Goal: Task Accomplishment & Management: Manage account settings

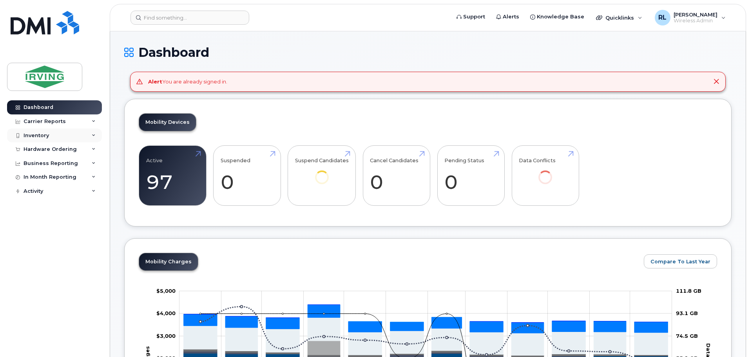
click at [35, 132] on div "Inventory" at bounding box center [54, 136] width 95 height 14
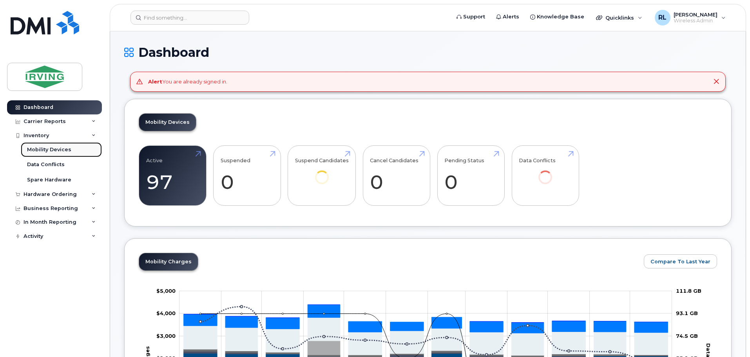
click at [49, 147] on div "Mobility Devices" at bounding box center [49, 149] width 44 height 7
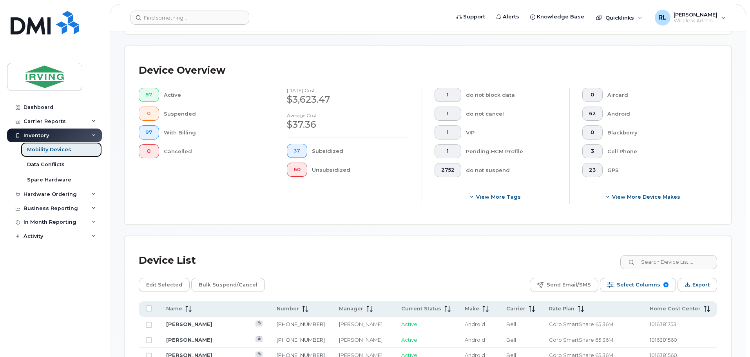
scroll to position [285, 0]
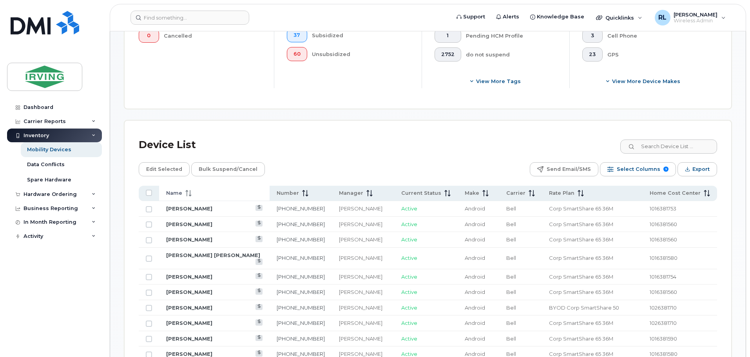
click at [184, 190] on span at bounding box center [186, 193] width 9 height 7
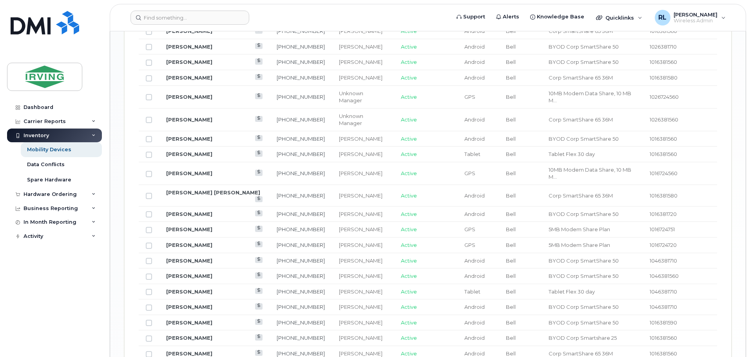
scroll to position [970, 0]
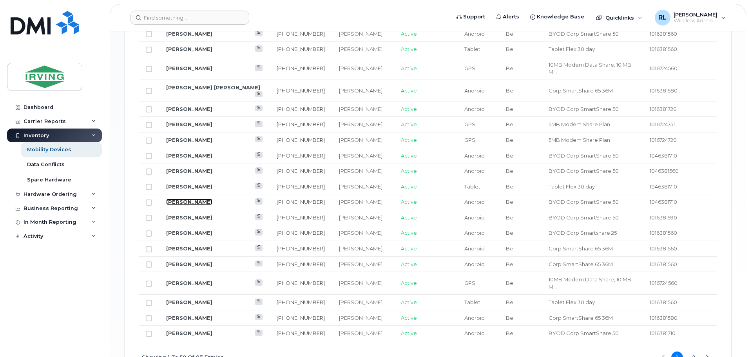
click at [197, 199] on link "[PERSON_NAME]" at bounding box center [189, 202] width 46 height 6
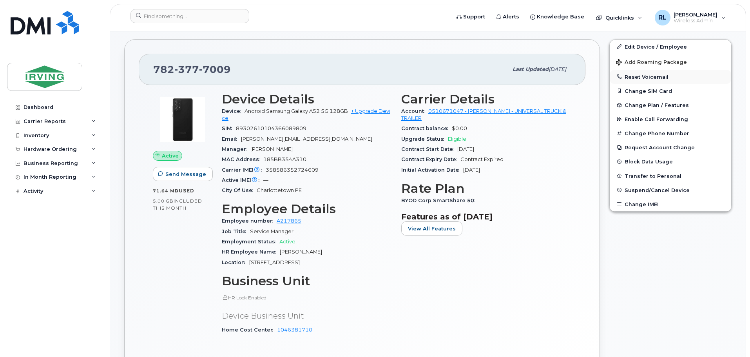
scroll to position [225, 0]
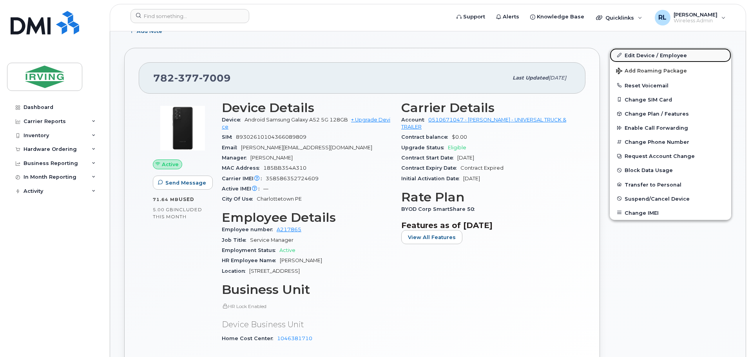
drag, startPoint x: 645, startPoint y: 55, endPoint x: 649, endPoint y: 51, distance: 5.9
click at [645, 55] on link "Edit Device / Employee" at bounding box center [671, 55] width 122 height 14
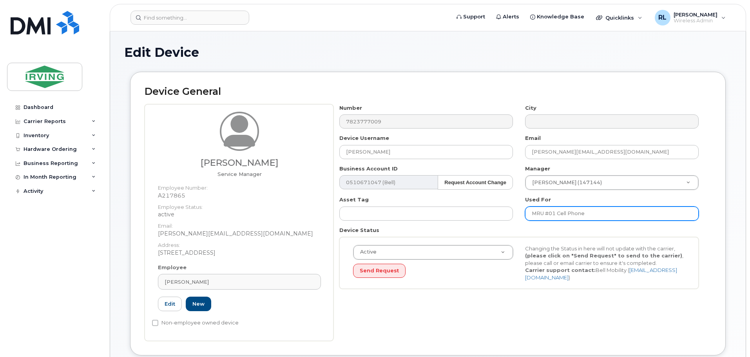
click at [557, 214] on input "MRU #01 Cell Phone" at bounding box center [612, 214] width 174 height 14
type input "Cell Phone"
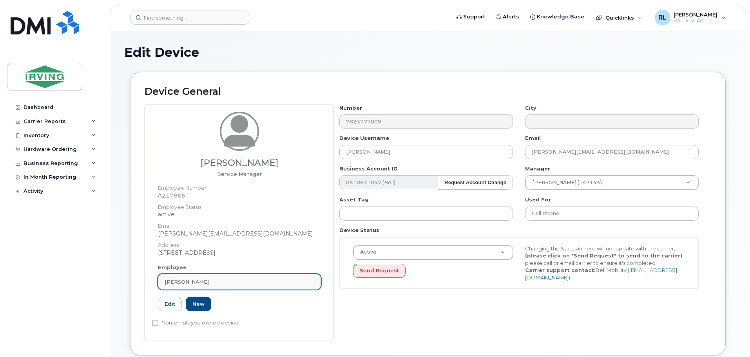
click at [203, 280] on span "[PERSON_NAME]" at bounding box center [187, 281] width 44 height 7
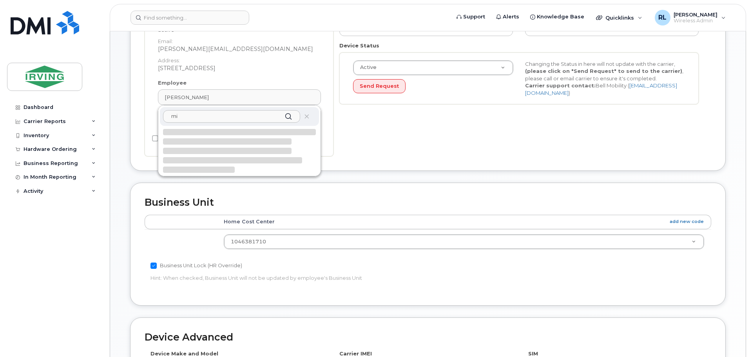
type input "m"
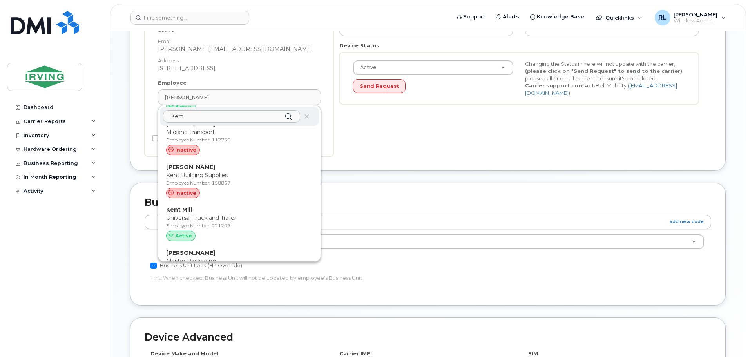
scroll to position [968, 0]
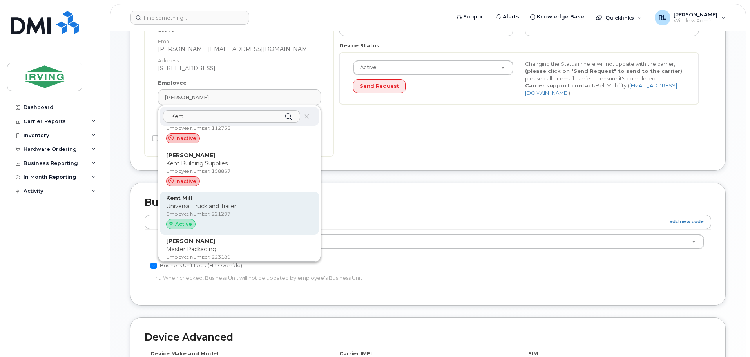
type input "Kent"
click at [177, 222] on span "Active" at bounding box center [183, 223] width 17 height 7
click at [182, 207] on p "Universal Truck and Trailer" at bounding box center [239, 206] width 147 height 8
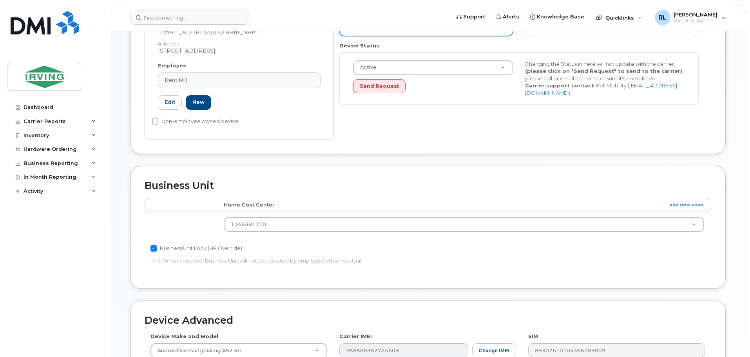
type input "221207"
type input "Kent Mill"
type input "mill.kent@universaltruckandtrailer.com"
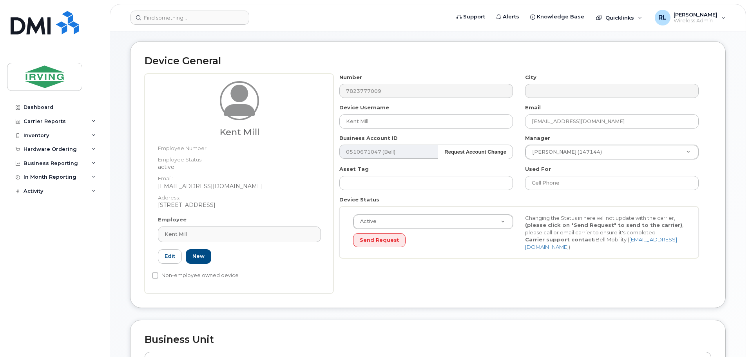
scroll to position [25, 0]
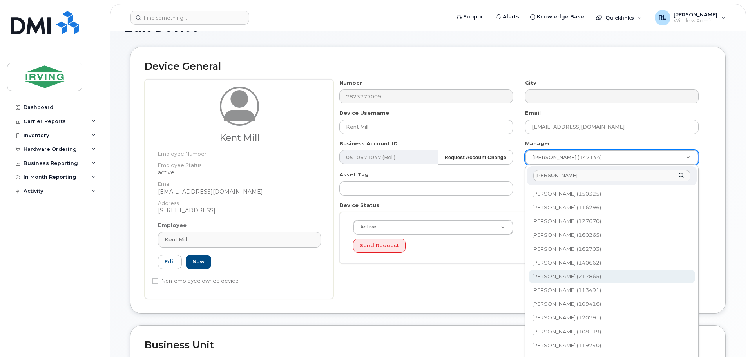
type input "edw"
type input "1657604"
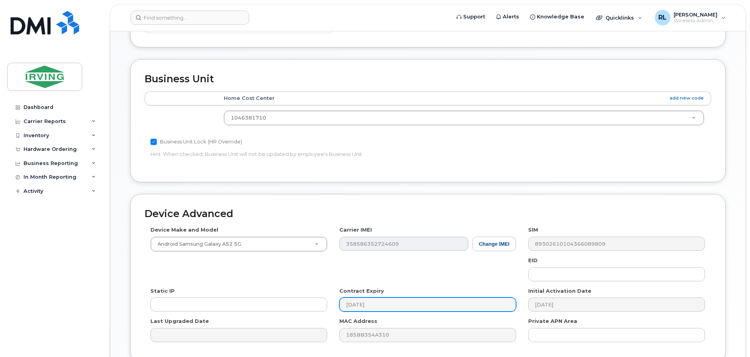
scroll to position [341, 0]
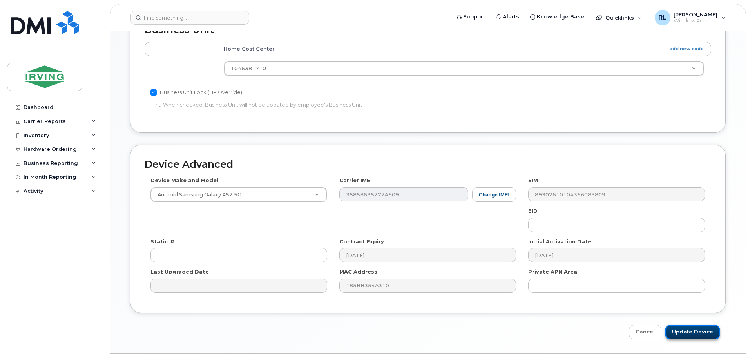
click at [695, 329] on input "Update Device" at bounding box center [693, 332] width 54 height 15
type input "Saving..."
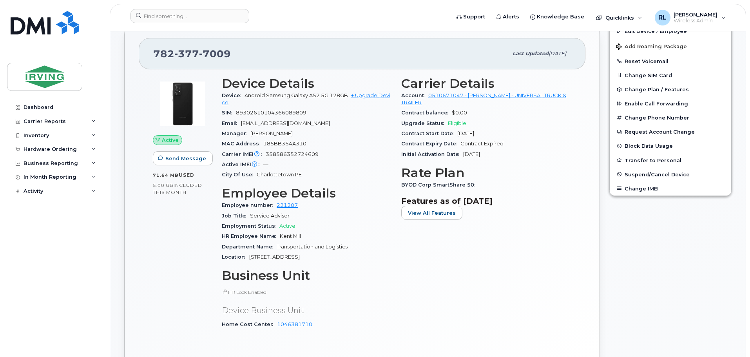
scroll to position [194, 0]
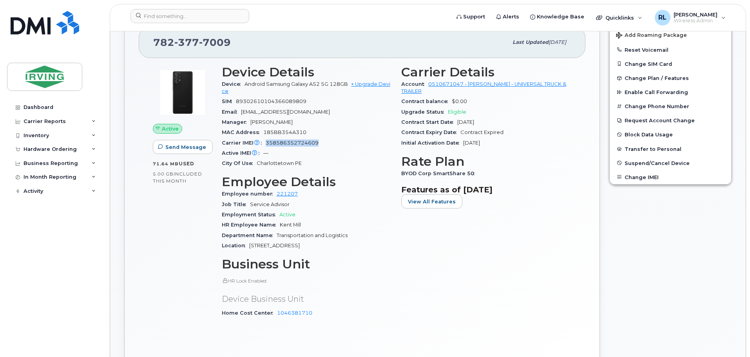
drag, startPoint x: 320, startPoint y: 143, endPoint x: 265, endPoint y: 144, distance: 54.9
click at [265, 144] on div "Carrier IMEI Carrier IMEI is reported during the last billing cycle or change o…" at bounding box center [307, 143] width 170 height 10
copy span "358586352724609"
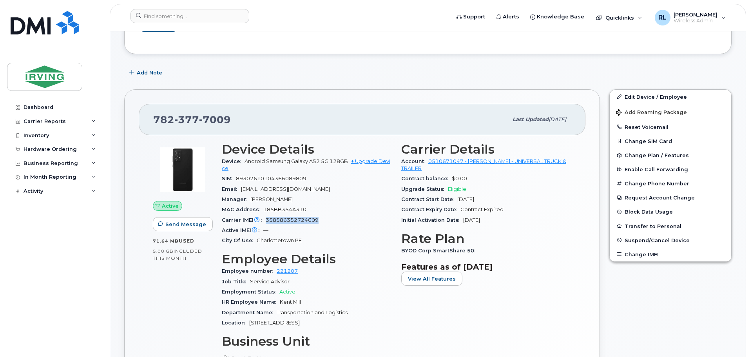
scroll to position [136, 0]
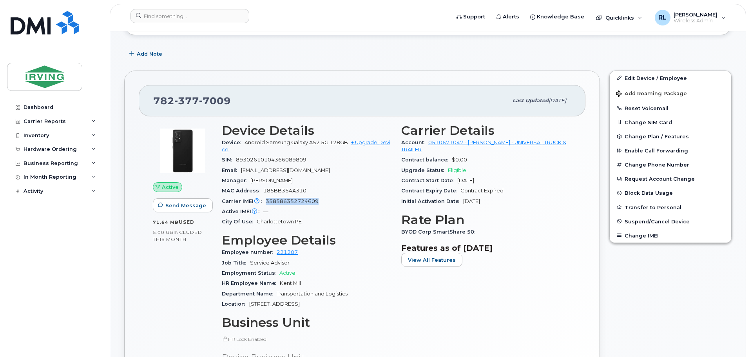
copy span "358586352724609"
click at [640, 104] on button "Reset Voicemail" at bounding box center [671, 108] width 122 height 14
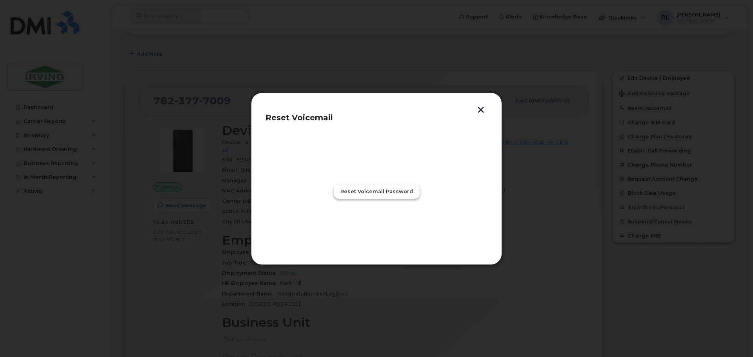
click at [369, 191] on span "Reset Voicemail Password" at bounding box center [376, 191] width 73 height 7
click at [376, 224] on span "Close" at bounding box center [377, 225] width 16 height 7
